Goal: Navigation & Orientation: Find specific page/section

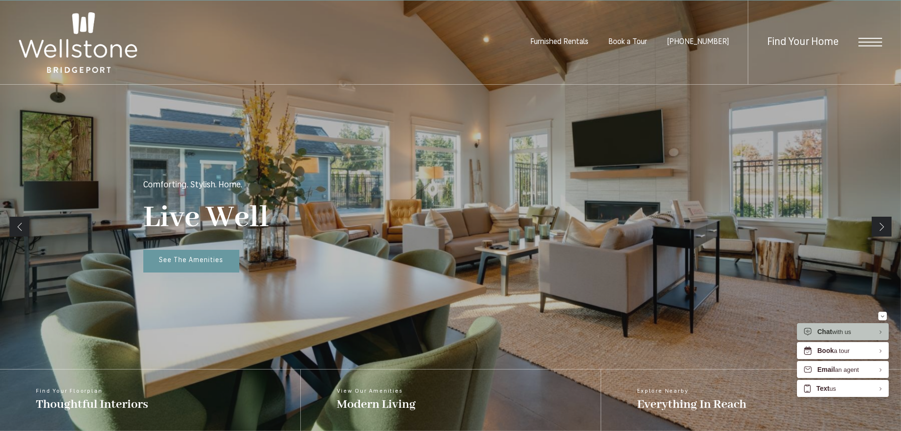
scroll to position [142, 0]
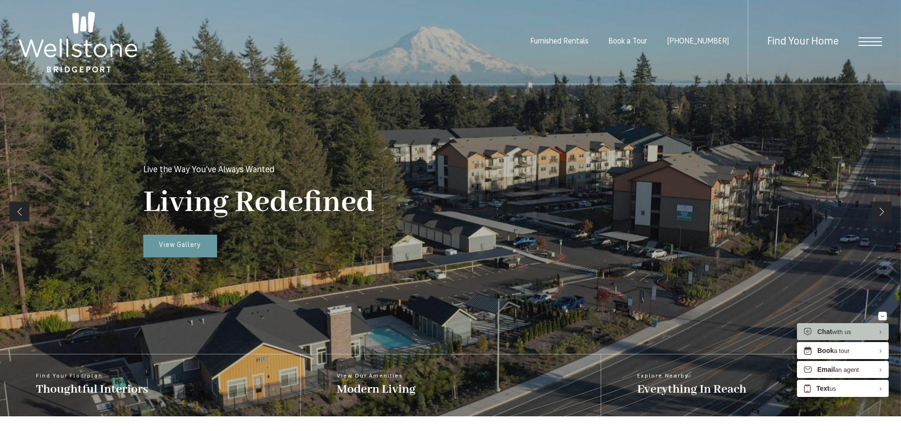
click at [881, 209] on link "Next" at bounding box center [882, 211] width 20 height 20
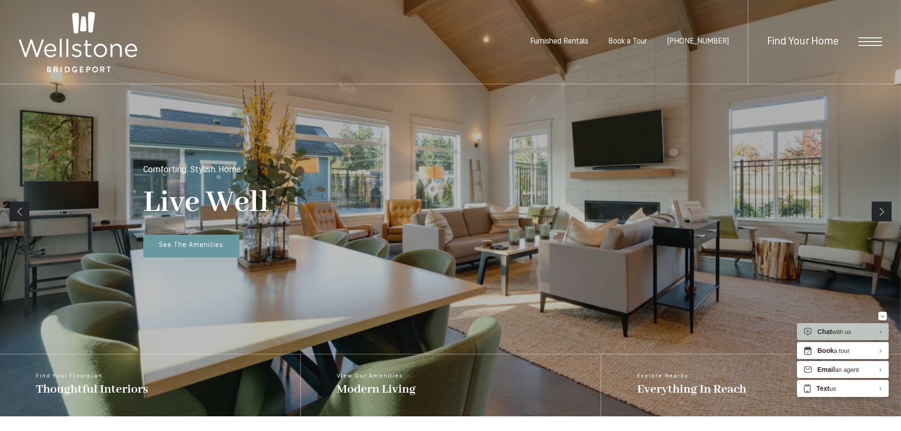
click at [881, 209] on link "Next" at bounding box center [882, 211] width 20 height 20
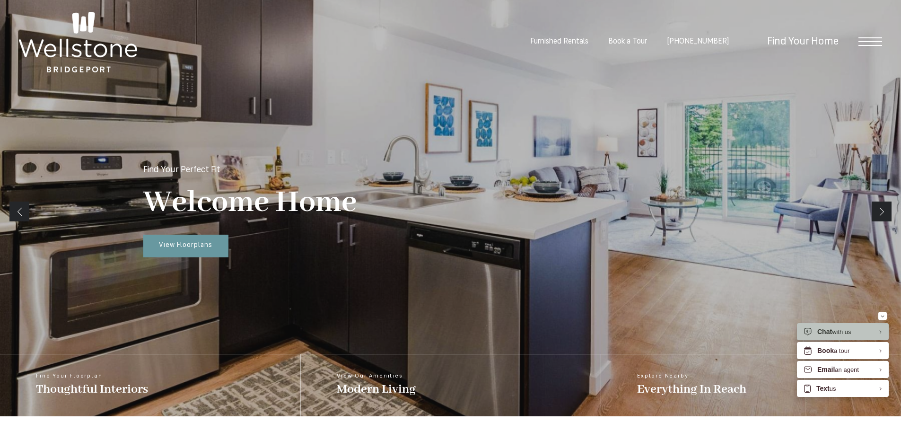
click at [881, 209] on link "Next" at bounding box center [882, 211] width 20 height 20
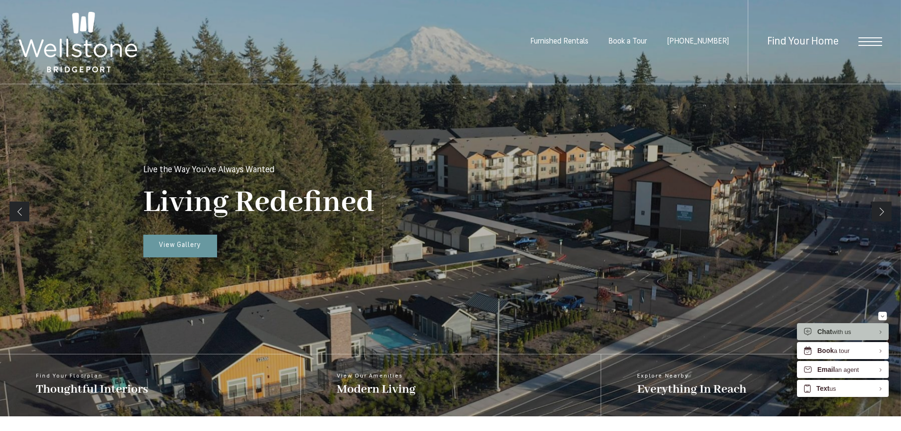
click at [881, 209] on link "Next" at bounding box center [882, 211] width 20 height 20
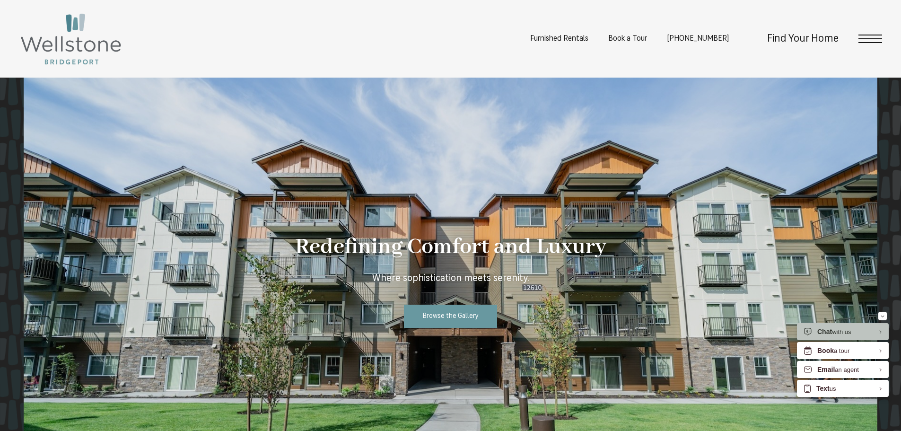
scroll to position [899, 0]
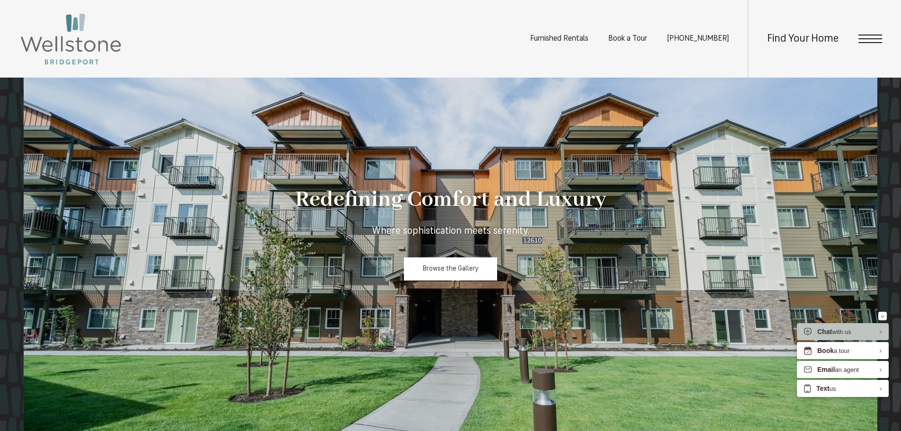
click at [484, 268] on link "Browse the Gallery" at bounding box center [451, 268] width 94 height 23
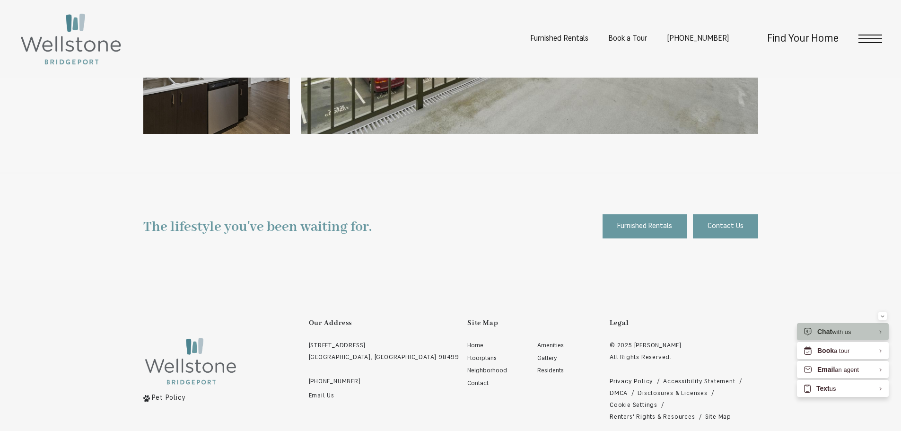
scroll to position [2231, 0]
